Goal: Task Accomplishment & Management: Complete application form

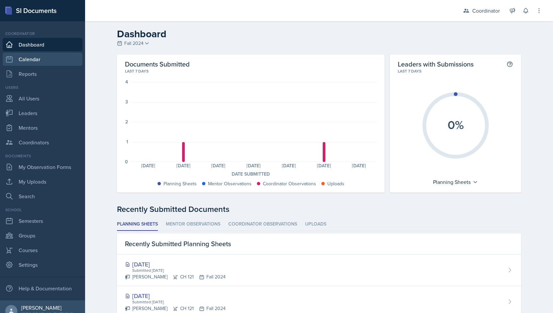
click at [29, 57] on link "Calendar" at bounding box center [43, 58] width 80 height 13
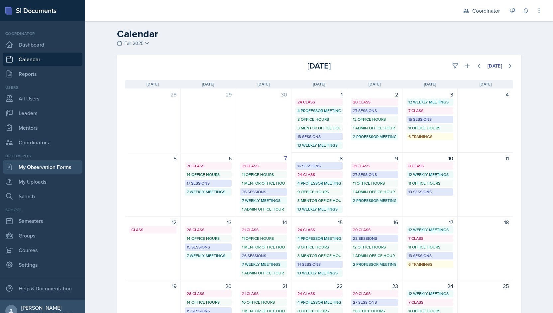
click at [41, 168] on link "My Observation Forms" at bounding box center [43, 166] width 80 height 13
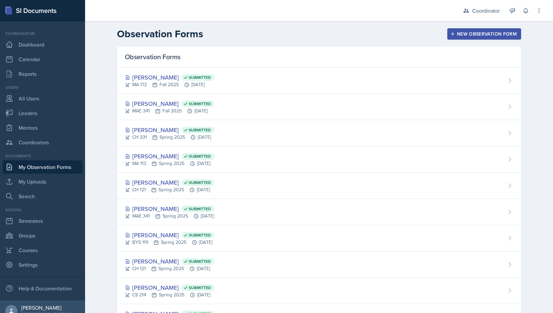
click at [480, 31] on div "New Observation Form" at bounding box center [484, 33] width 65 height 5
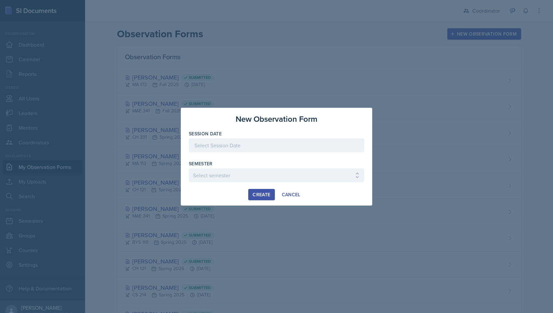
click at [207, 144] on div at bounding box center [276, 145] width 175 height 14
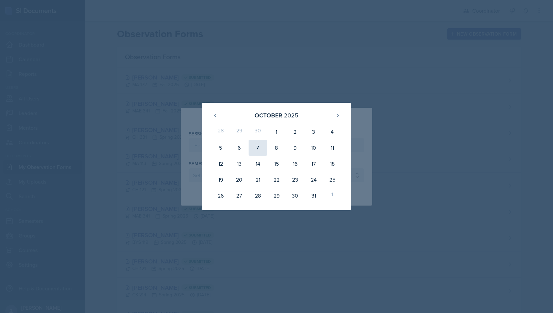
click at [257, 146] on div "7" at bounding box center [258, 148] width 19 height 16
type input "[DATE]"
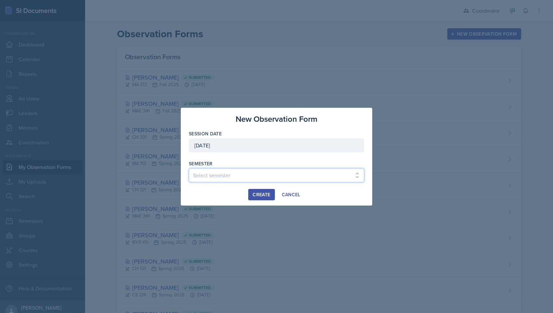
click at [217, 180] on select "Select semester Fall 2025 Spring 2025 Fall 2024 Spring 2024 Fall 2023 Spring 20…" at bounding box center [276, 175] width 175 height 14
select select "19fb88f7-c89b-4031-b5a0-458fd49807a1"
click at [189, 168] on select "Select semester Fall 2025 Spring 2025 Fall 2024 Spring 2024 Fall 2023 Spring 20…" at bounding box center [276, 175] width 175 height 14
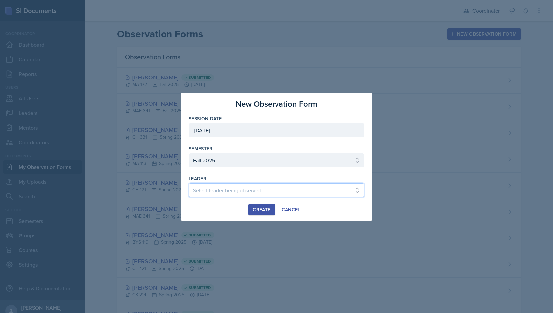
click at [218, 183] on select "Select leader being observed [PERSON_NAME] [PERSON_NAME] [PERSON_NAME] [PERSON_…" at bounding box center [276, 190] width 175 height 14
select select "80535569-f5c5-46c9-b9bc-da3e2f870644"
click at [189, 183] on select "Select leader being observed [PERSON_NAME] [PERSON_NAME] [PERSON_NAME] [PERSON_…" at bounding box center [276, 190] width 175 height 14
click at [254, 212] on div "Create" at bounding box center [262, 209] width 18 height 5
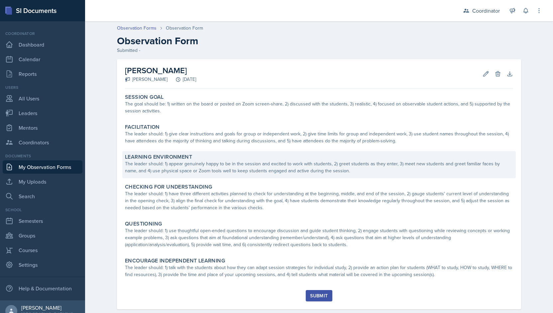
scroll to position [12, 0]
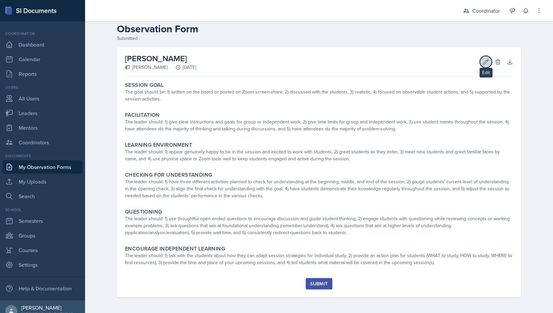
click at [486, 66] on button "Edit" at bounding box center [486, 62] width 12 height 12
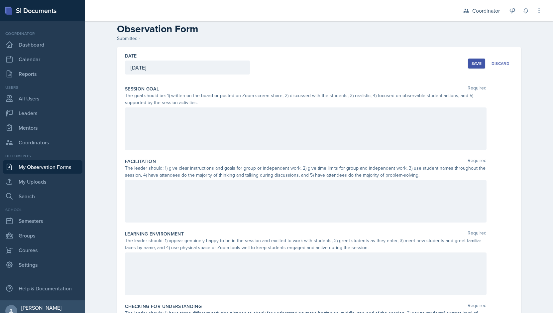
click at [330, 109] on div at bounding box center [306, 128] width 362 height 43
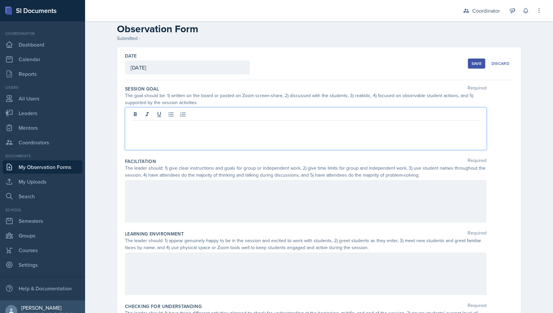
scroll to position [23, 0]
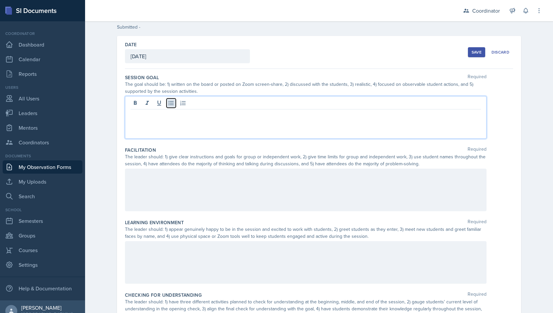
click at [168, 102] on icon at bounding box center [171, 103] width 7 height 7
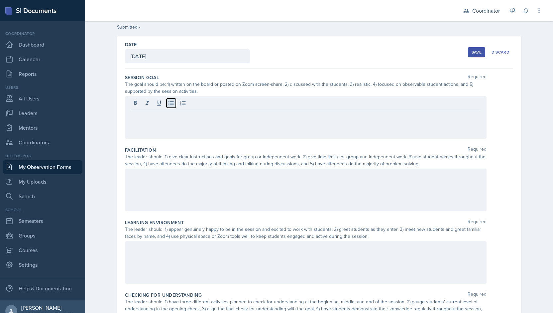
click at [168, 104] on icon at bounding box center [171, 103] width 7 height 7
click at [149, 163] on div "The leader should: 1) give clear instructions and goals for group or independen…" at bounding box center [306, 160] width 362 height 14
click at [134, 183] on div at bounding box center [306, 189] width 362 height 43
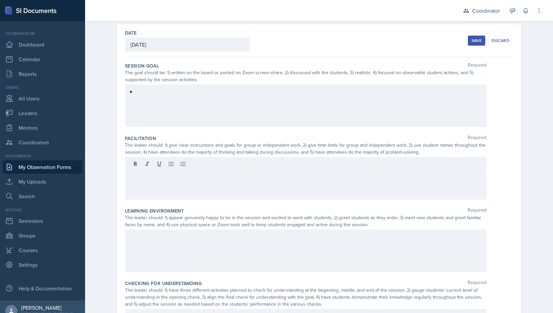
click at [163, 166] on div at bounding box center [306, 164] width 350 height 11
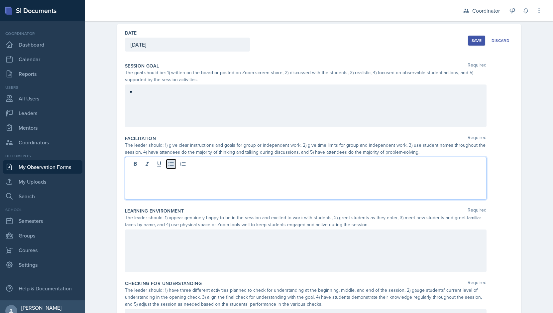
click at [168, 165] on icon at bounding box center [170, 164] width 5 height 4
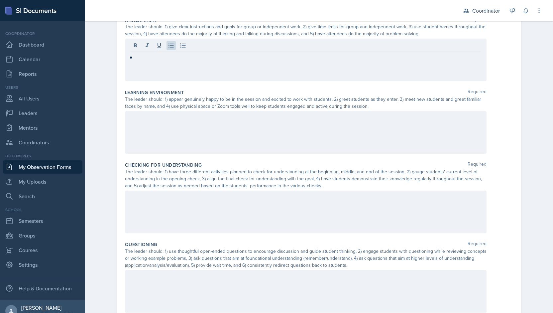
click at [152, 134] on div at bounding box center [306, 132] width 362 height 43
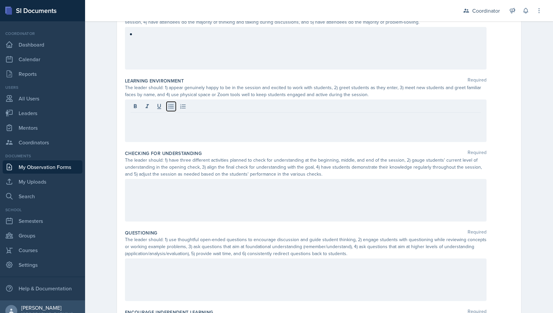
click at [168, 106] on icon at bounding box center [170, 106] width 5 height 4
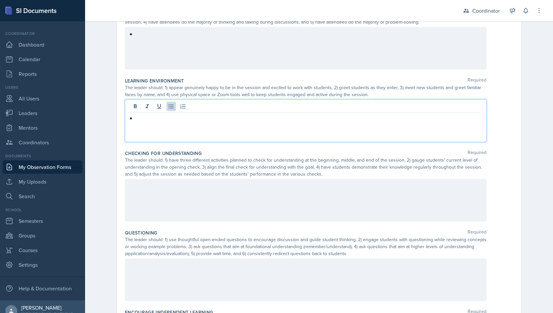
click at [144, 196] on div at bounding box center [306, 200] width 362 height 43
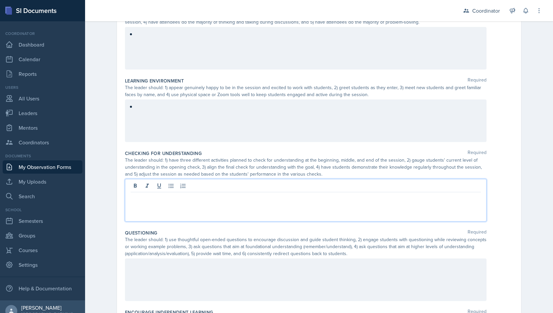
scroll to position [176, 0]
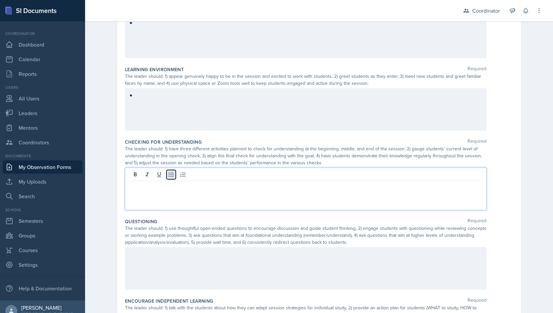
click at [168, 173] on icon at bounding box center [171, 174] width 7 height 7
click at [152, 243] on div "The leader should: 1) use thoughtful open-ended questions to encourage discussi…" at bounding box center [306, 235] width 362 height 21
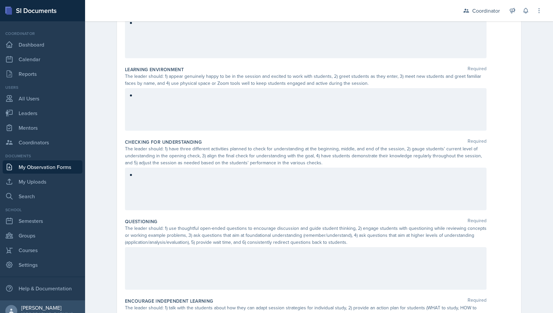
click at [148, 248] on div at bounding box center [306, 268] width 362 height 43
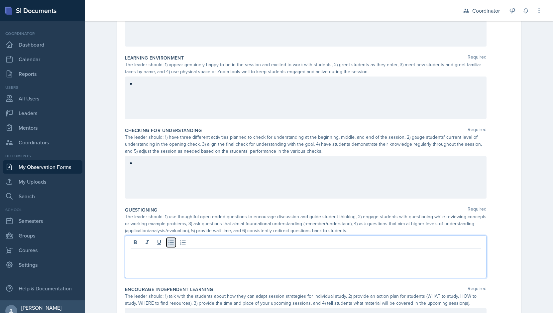
click at [170, 241] on icon at bounding box center [171, 242] width 7 height 7
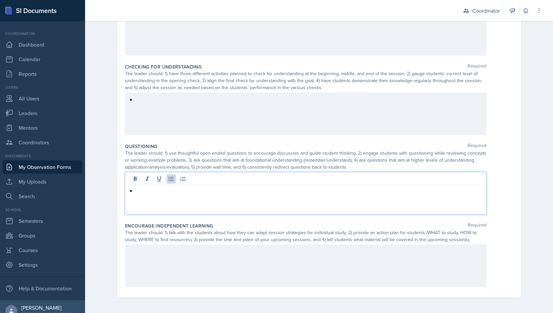
click at [128, 255] on div at bounding box center [306, 265] width 362 height 43
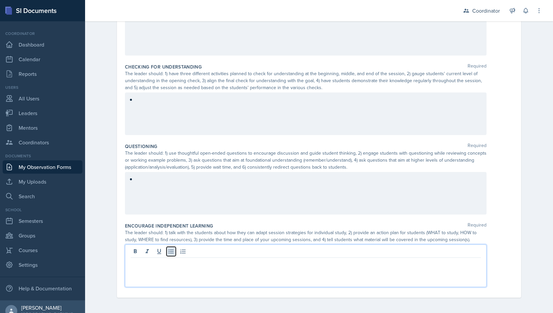
click at [168, 253] on icon at bounding box center [171, 251] width 7 height 7
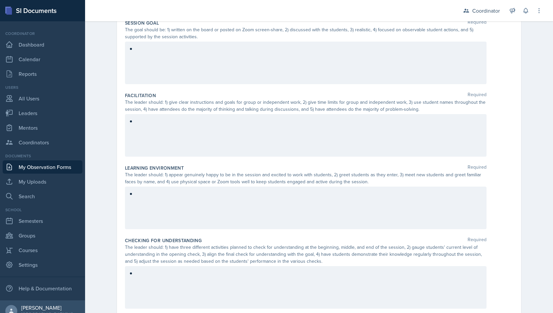
scroll to position [0, 0]
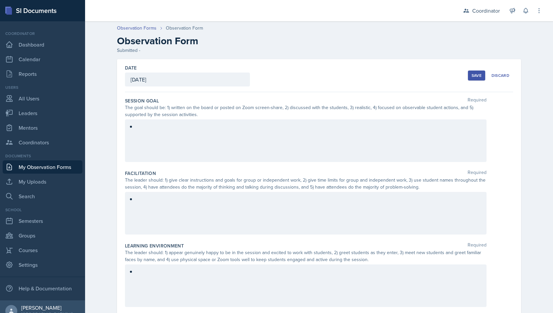
click at [175, 133] on div at bounding box center [306, 140] width 362 height 43
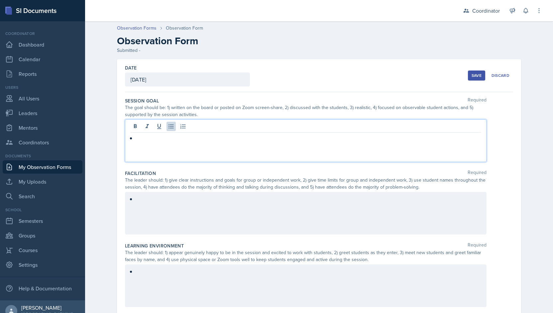
click at [156, 140] on p at bounding box center [308, 138] width 345 height 8
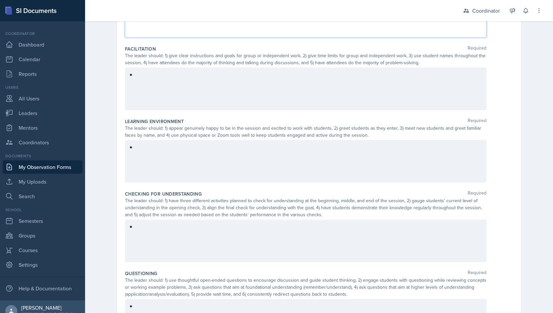
scroll to position [136, 0]
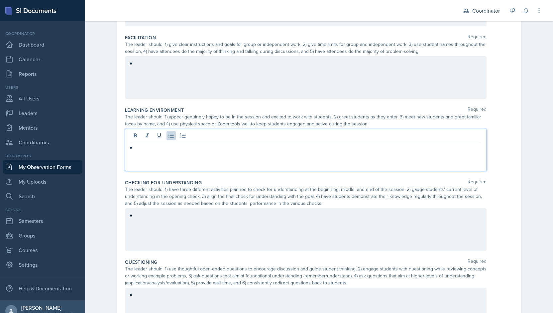
click at [156, 147] on p at bounding box center [308, 147] width 345 height 8
